Goal: Task Accomplishment & Management: Use online tool/utility

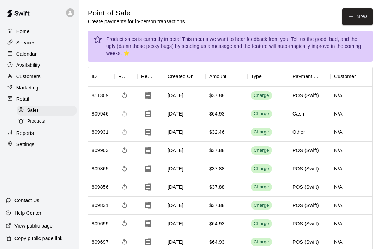
click at [357, 19] on button "New" at bounding box center [357, 16] width 30 height 17
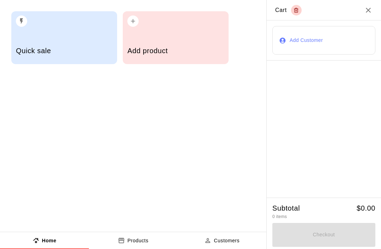
click at [171, 36] on div "Add product" at bounding box center [176, 37] width 106 height 53
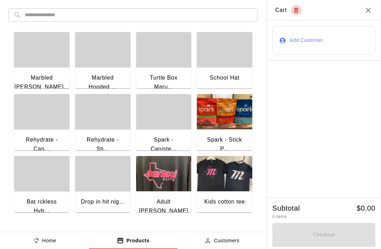
click at [137, 18] on input "text" at bounding box center [139, 14] width 228 height 13
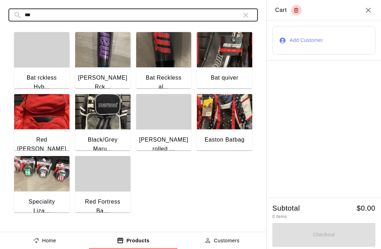
click at [175, 18] on input "***" at bounding box center [130, 14] width 211 height 13
type input "*"
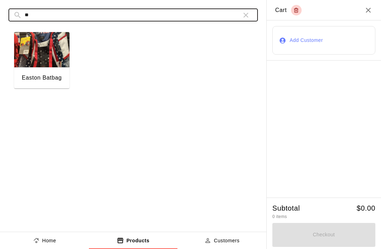
type input "*"
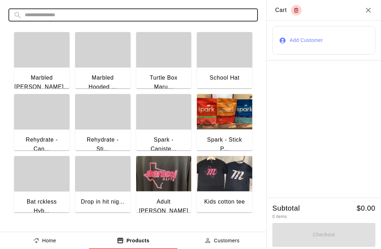
click at [364, 13] on icon "Close" at bounding box center [368, 10] width 8 height 8
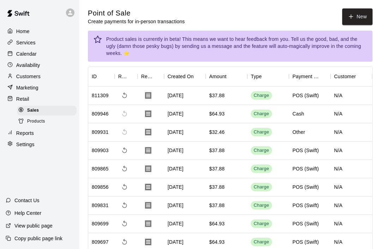
click at [357, 16] on button "New" at bounding box center [357, 16] width 30 height 17
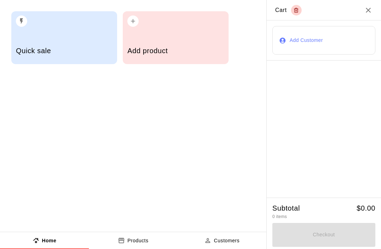
click at [172, 46] on div "Add product" at bounding box center [175, 51] width 96 height 25
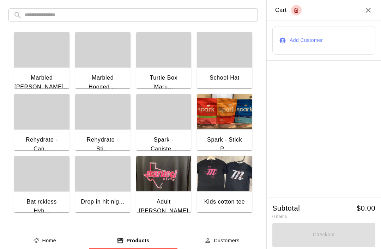
scroll to position [-1, 0]
click at [118, 12] on input "text" at bounding box center [139, 14] width 228 height 13
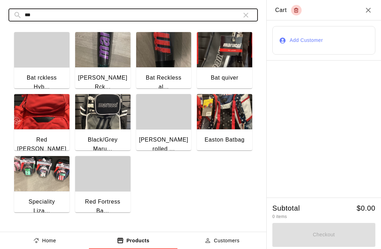
scroll to position [13, 0]
type input "***"
click at [108, 163] on div "button" at bounding box center [102, 173] width 55 height 35
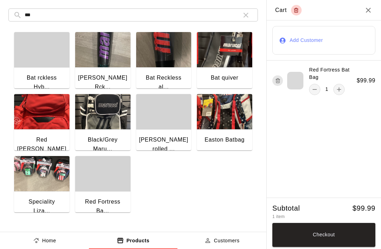
click at [300, 73] on div at bounding box center [295, 81] width 16 height 18
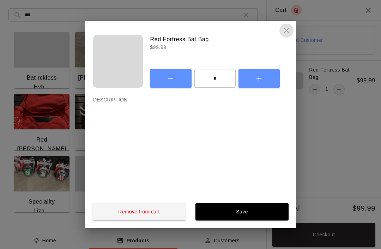
click at [281, 25] on button "close" at bounding box center [286, 31] width 14 height 14
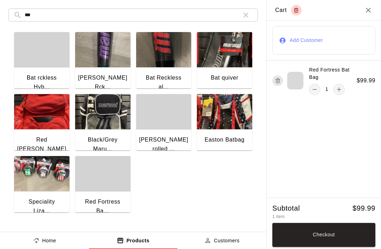
scroll to position [0, 0]
click at [308, 92] on div "Red Fortress Bat Bag 1" at bounding box center [314, 80] width 84 height 29
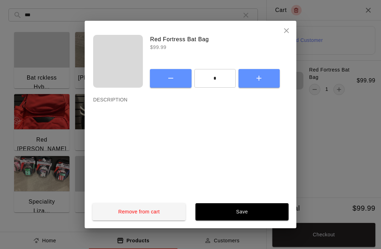
click at [142, 216] on button "Remove from cart" at bounding box center [138, 211] width 93 height 17
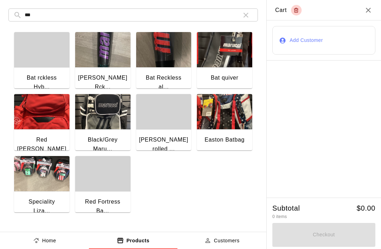
click at [247, 20] on button "button" at bounding box center [246, 15] width 14 height 14
